Goal: Find specific page/section: Find specific page/section

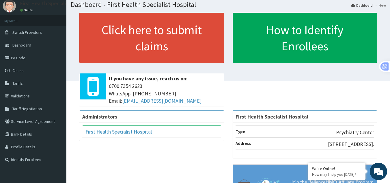
scroll to position [23, 0]
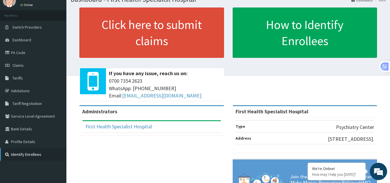
click at [35, 151] on link "Identify Enrollees" at bounding box center [33, 154] width 66 height 13
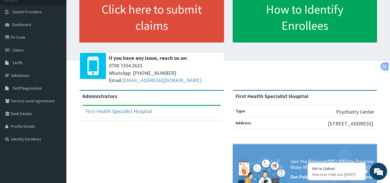
scroll to position [10, 0]
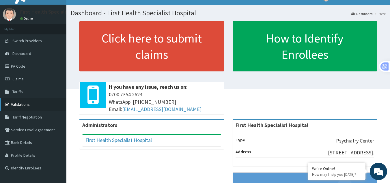
click at [23, 105] on link "Validations" at bounding box center [33, 104] width 66 height 13
